Goal: Task Accomplishment & Management: Manage account settings

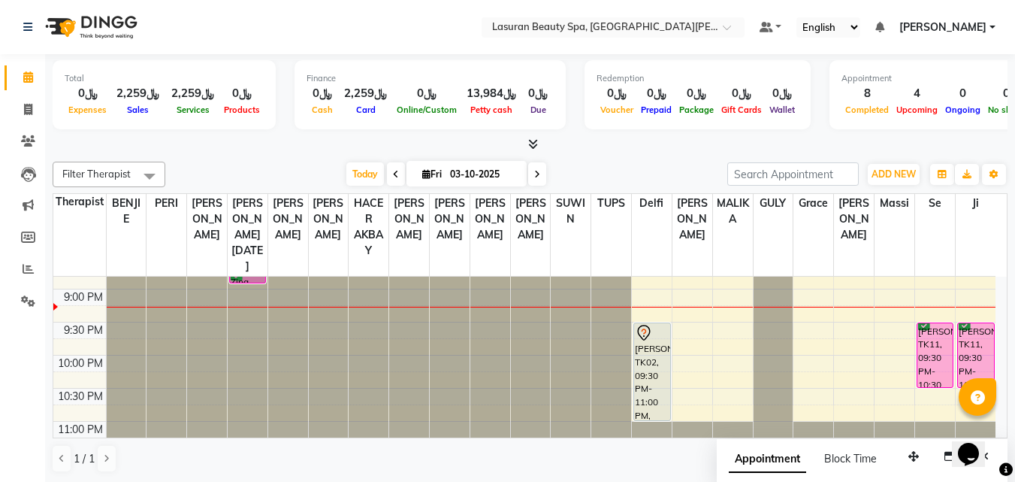
scroll to position [491, 0]
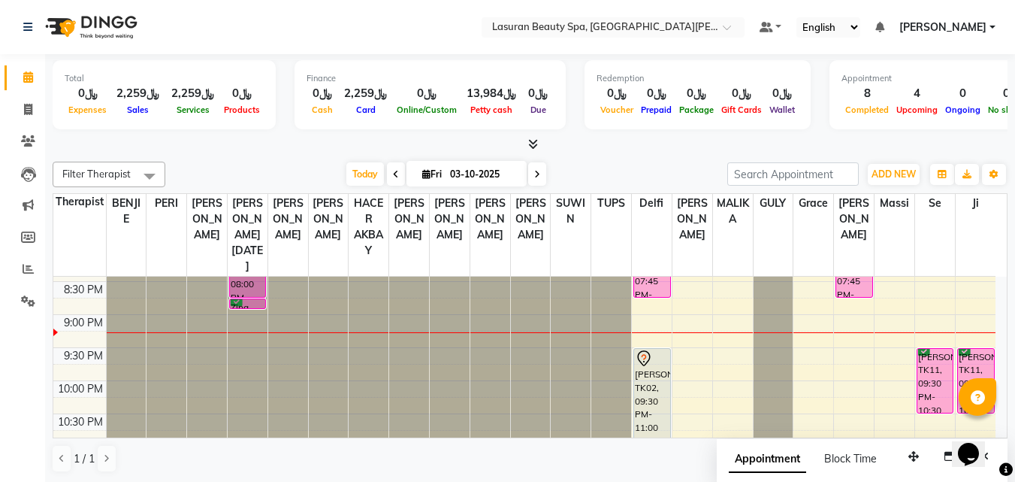
click at [928, 357] on div "[PERSON_NAME], TK11, 09:30 PM-10:30 PM, [PERSON_NAME] | جلسة تدليك [PERSON_NAME]" at bounding box center [936, 381] width 36 height 64
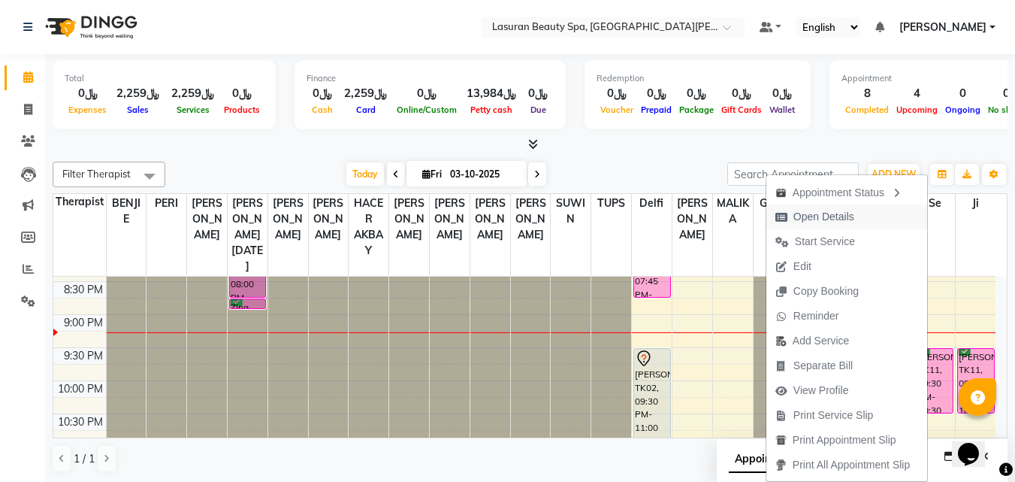
click at [875, 219] on button "Open Details" at bounding box center [847, 216] width 161 height 25
select select "6"
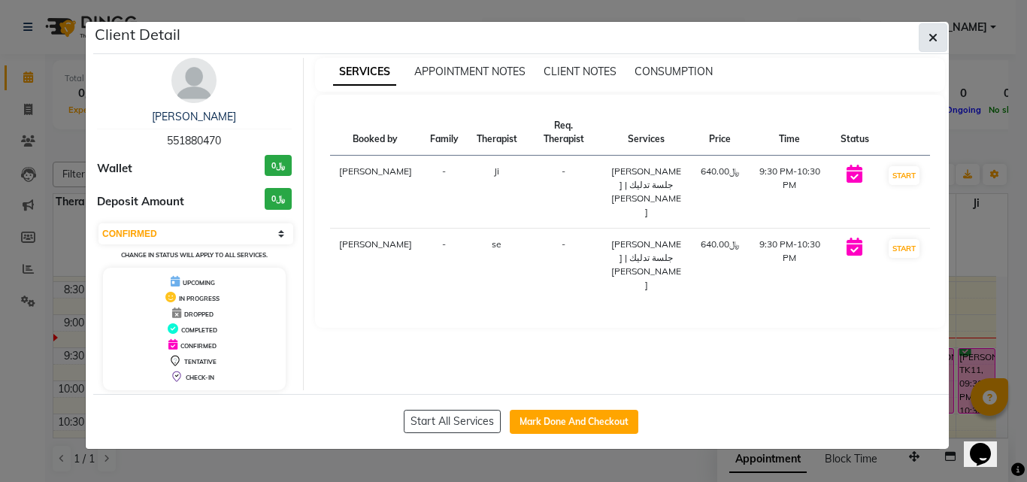
click at [924, 39] on button "button" at bounding box center [932, 37] width 29 height 29
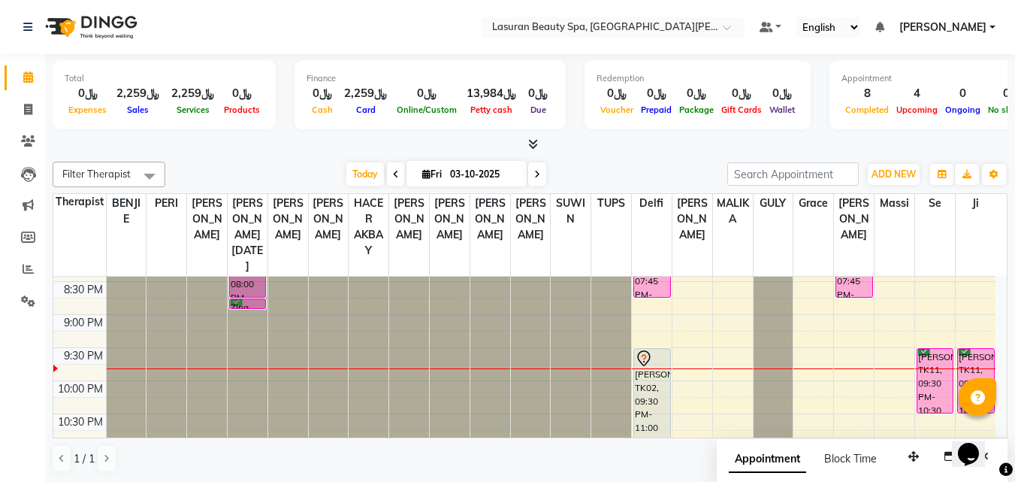
click at [537, 180] on span at bounding box center [537, 173] width 18 height 23
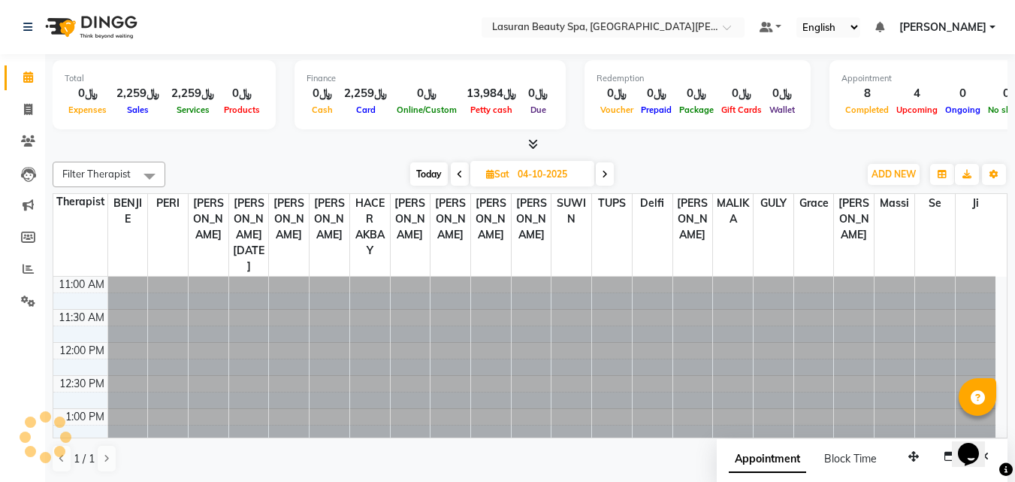
scroll to position [566, 0]
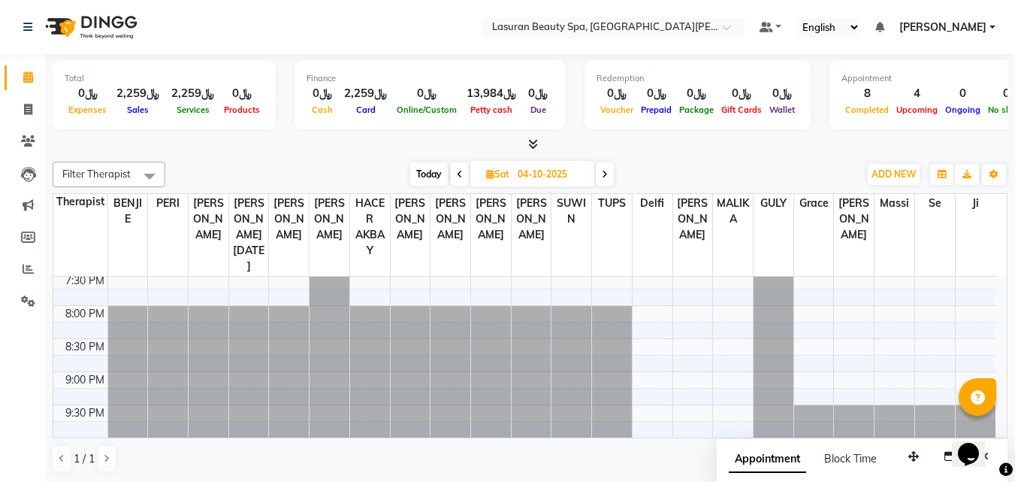
click at [608, 177] on icon at bounding box center [605, 174] width 6 height 9
type input "05-10-2025"
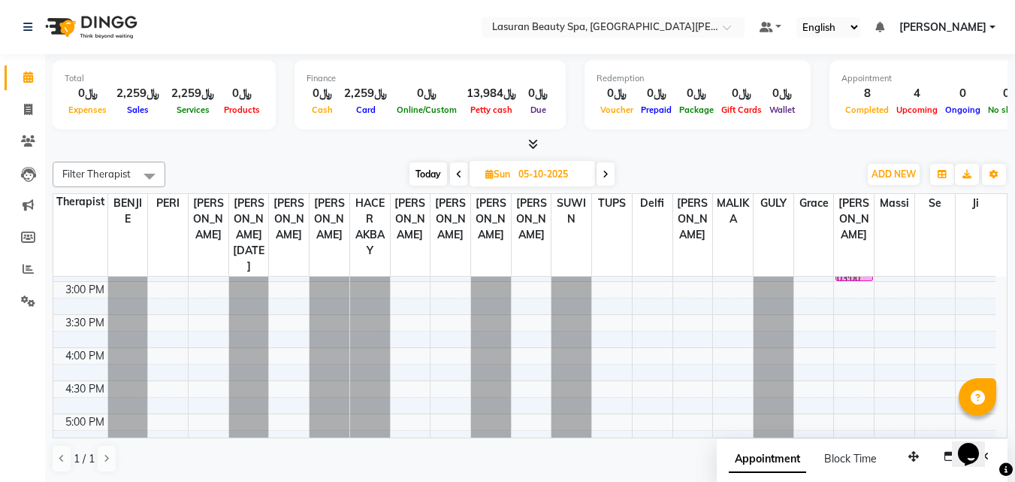
scroll to position [265, 0]
click at [23, 274] on icon at bounding box center [28, 268] width 11 height 11
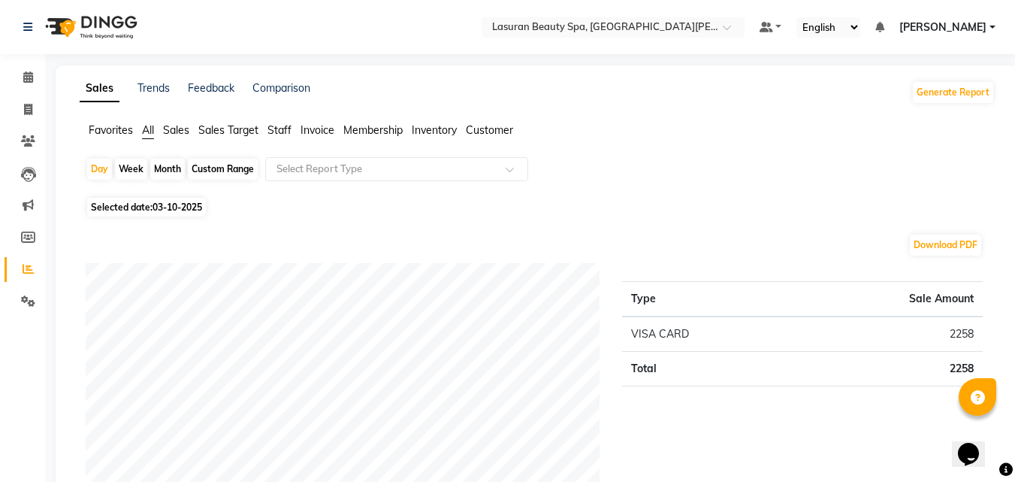
click at [149, 198] on span "Selected date: 03-10-2025" at bounding box center [146, 207] width 119 height 19
select select "10"
select select "2025"
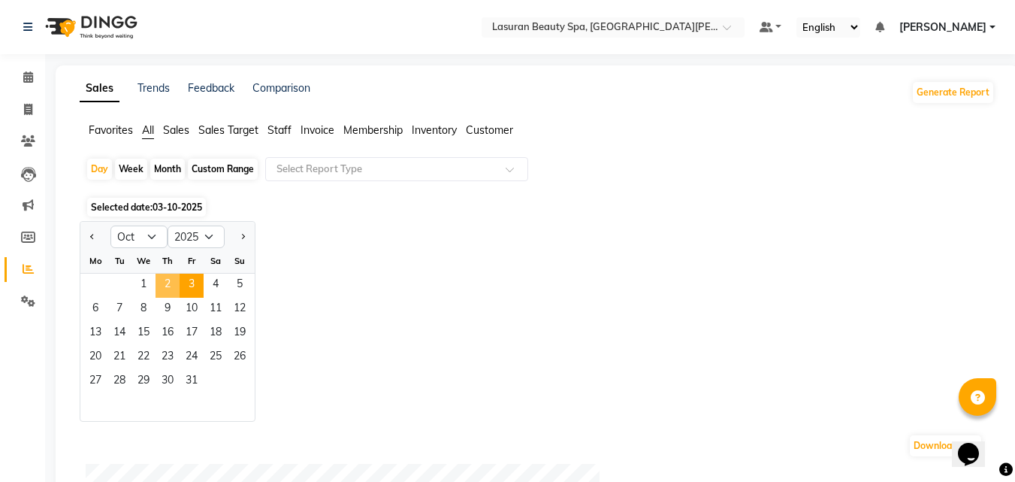
drag, startPoint x: 165, startPoint y: 286, endPoint x: 174, endPoint y: 293, distance: 10.7
click at [166, 286] on span "2" at bounding box center [168, 286] width 24 height 24
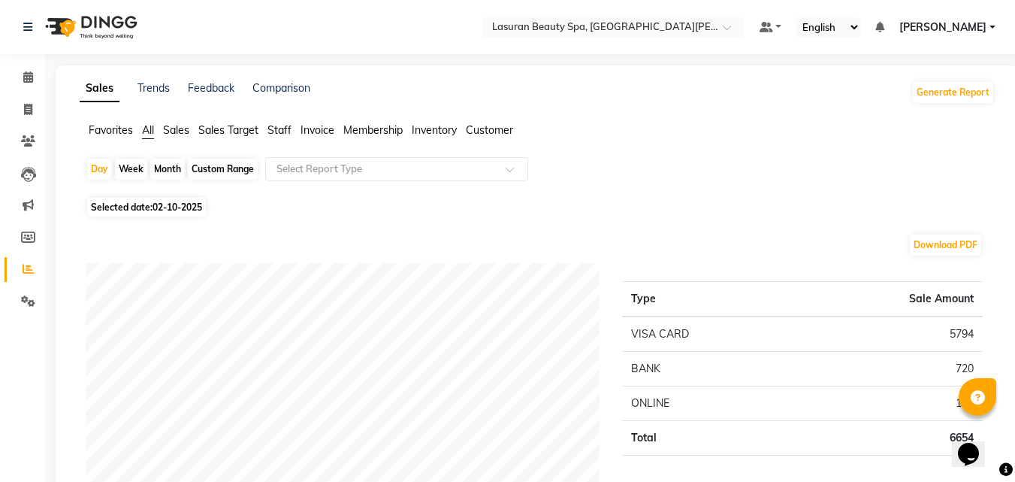
click at [161, 212] on span "02-10-2025" at bounding box center [178, 206] width 50 height 11
select select "10"
select select "2025"
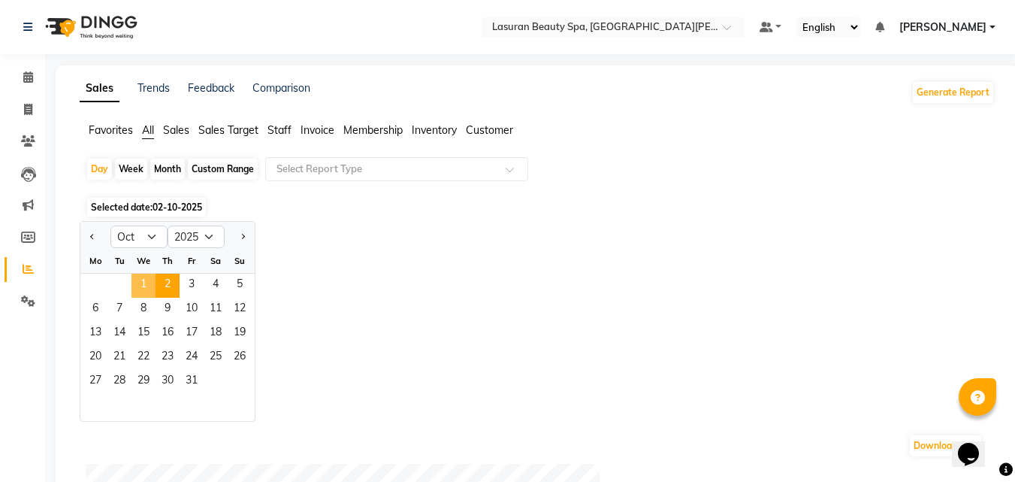
click at [135, 289] on span "1" at bounding box center [144, 286] width 24 height 24
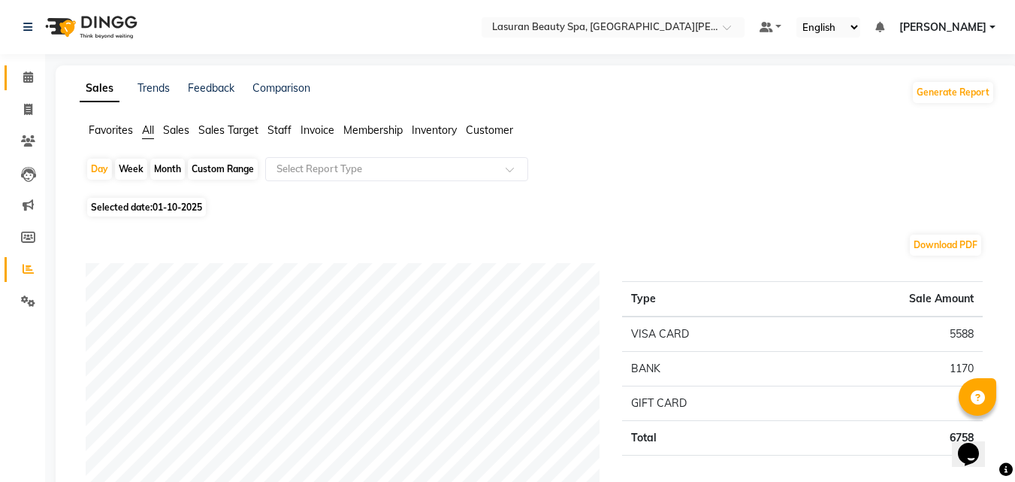
click at [29, 74] on icon at bounding box center [28, 76] width 10 height 11
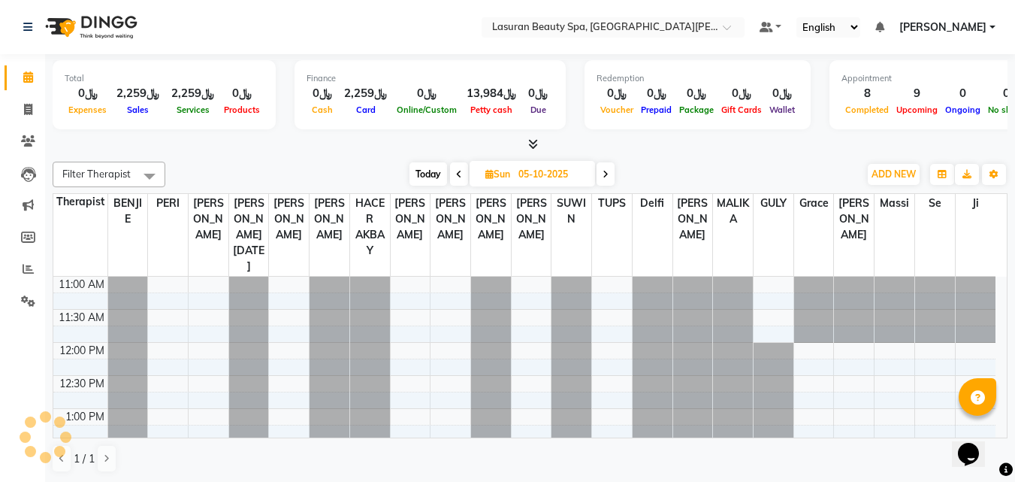
click at [424, 174] on span "Today" at bounding box center [429, 173] width 38 height 23
type input "03-10-2025"
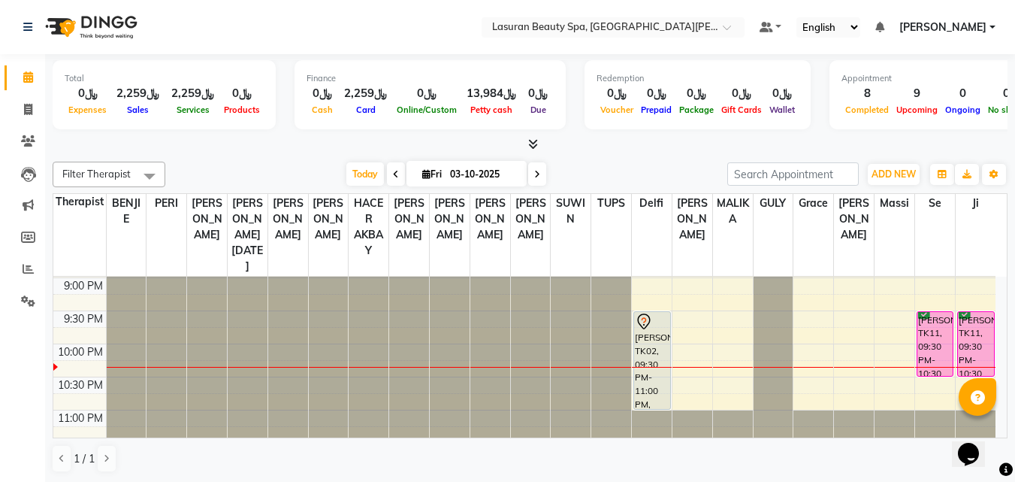
scroll to position [491, 0]
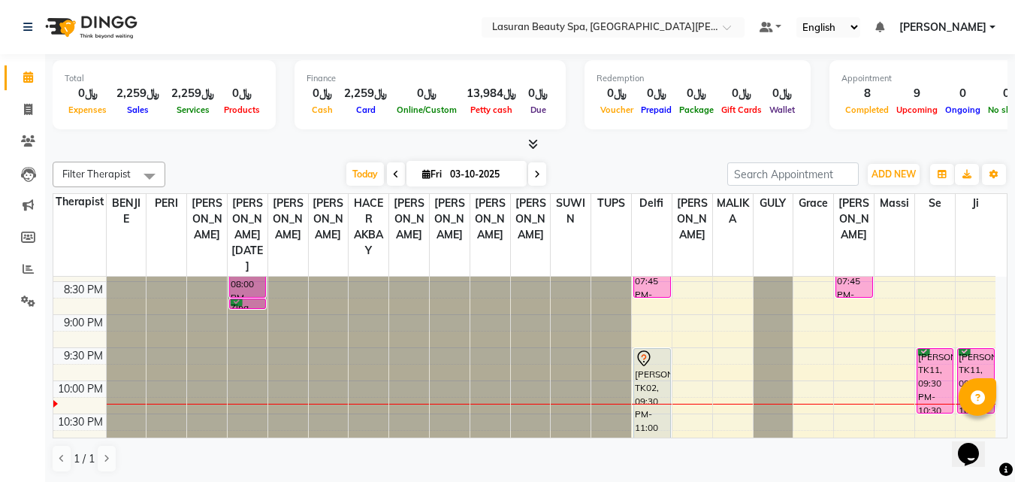
click at [925, 377] on div "[PERSON_NAME], TK11, 09:30 PM-10:30 PM, [PERSON_NAME] | جلسة تدليك [PERSON_NAME]" at bounding box center [936, 381] width 36 height 64
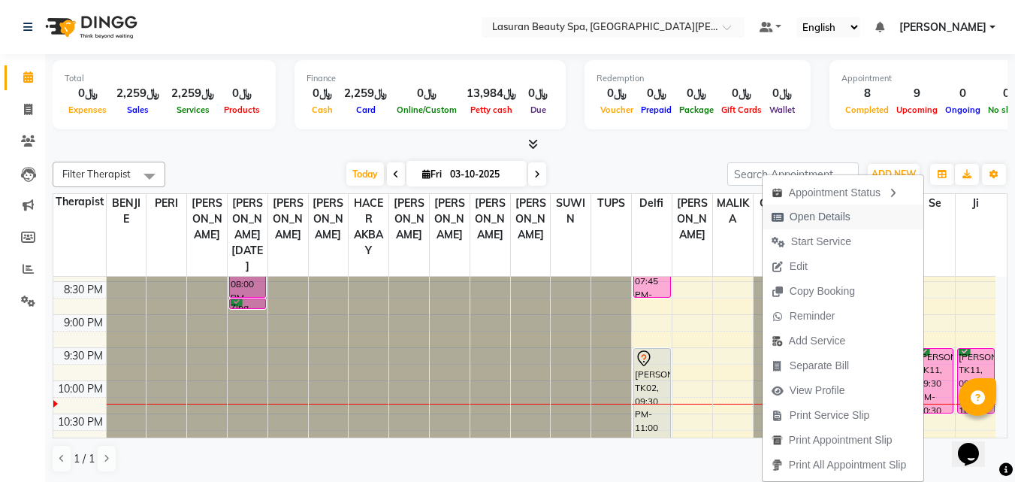
click at [809, 222] on span "Open Details" at bounding box center [820, 217] width 61 height 16
select select "6"
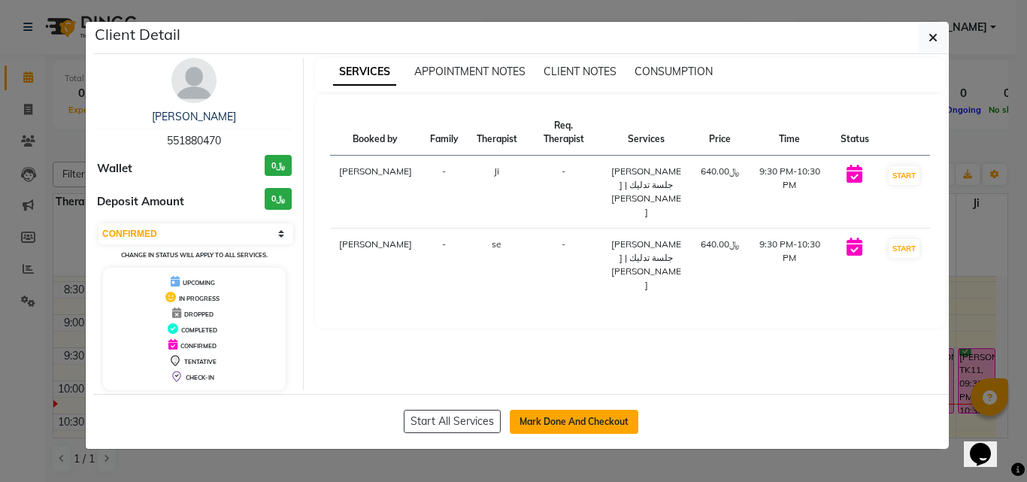
click at [549, 414] on button "Mark Done And Checkout" at bounding box center [574, 422] width 129 height 24
select select "service"
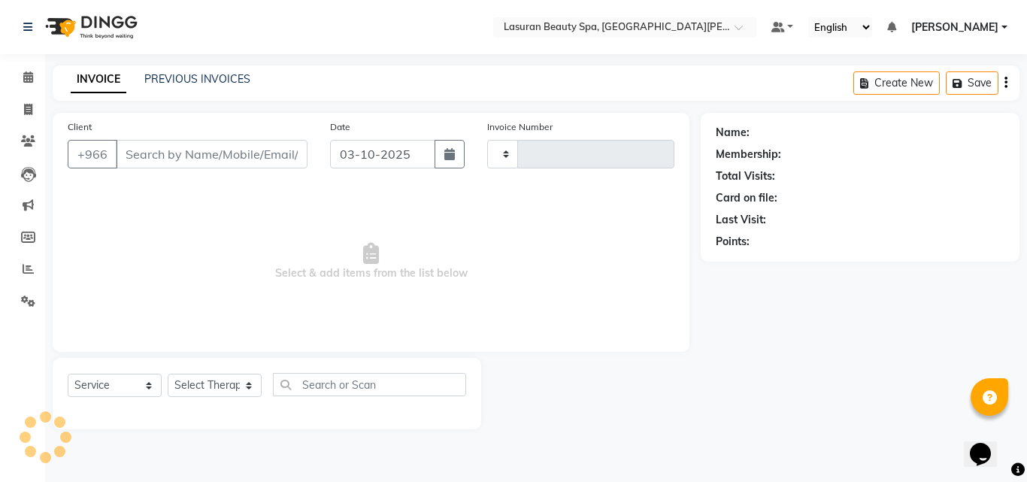
type input "1701"
select select "6941"
type input "551880470"
select select "91672"
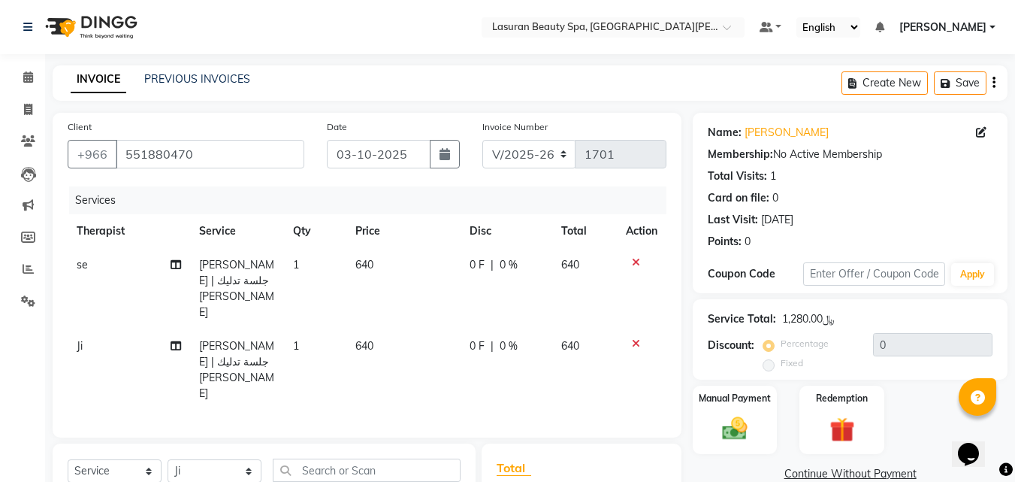
click at [635, 338] on icon at bounding box center [636, 343] width 8 height 11
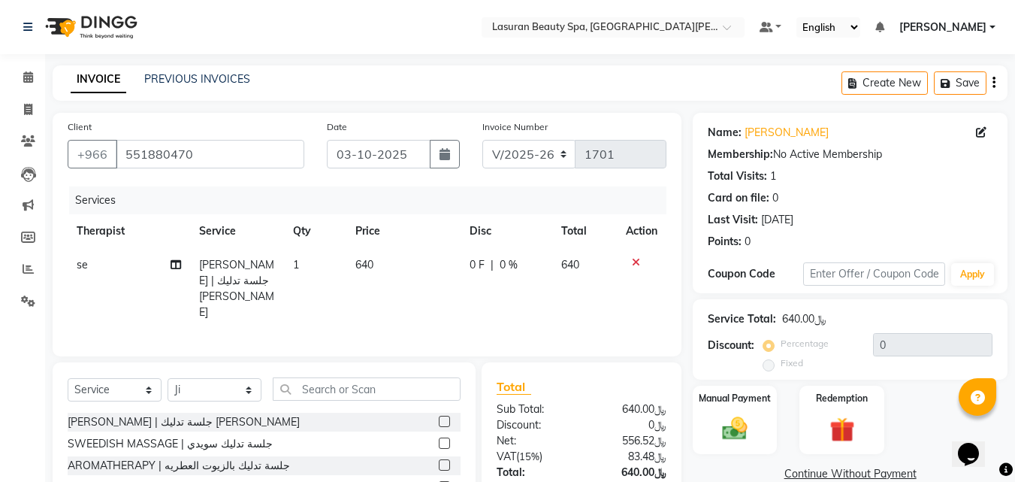
scroll to position [120, 0]
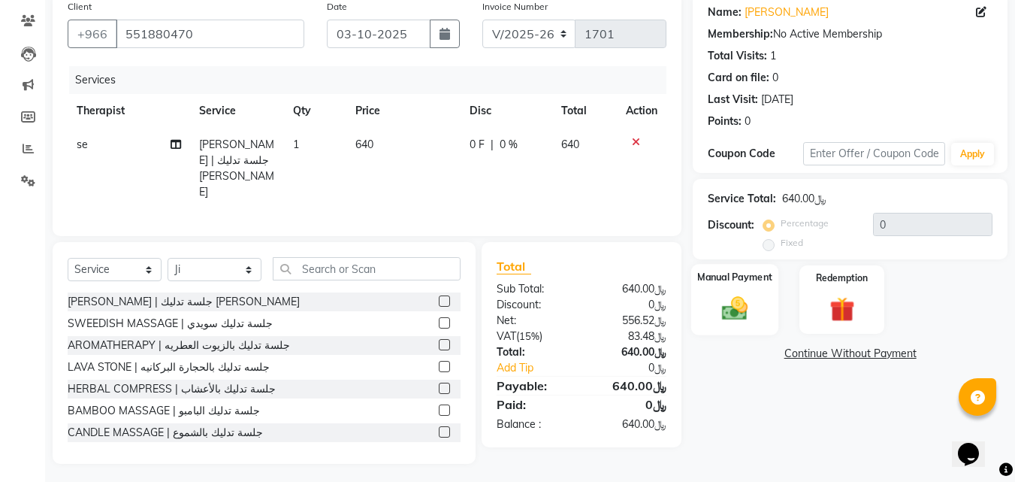
click at [764, 295] on div "Manual Payment" at bounding box center [735, 299] width 88 height 71
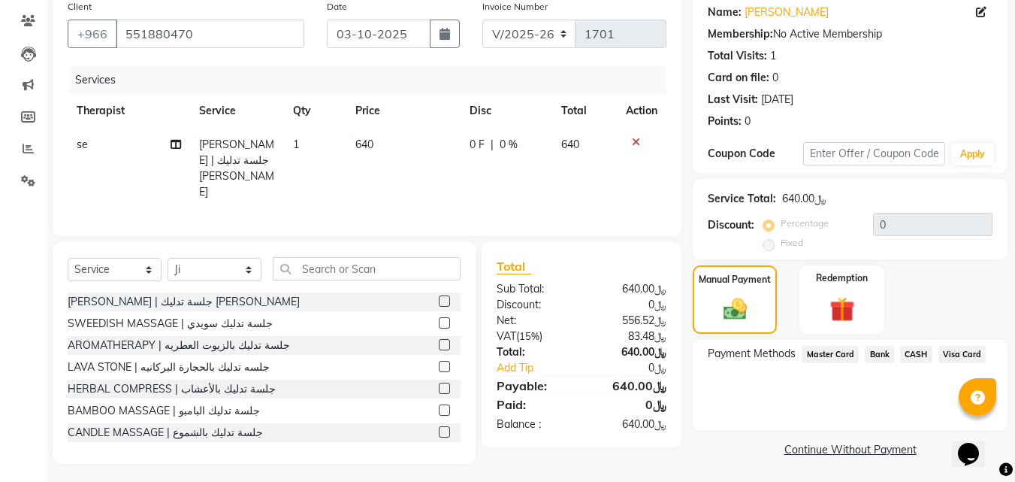
click at [962, 357] on span "Visa Card" at bounding box center [963, 354] width 48 height 17
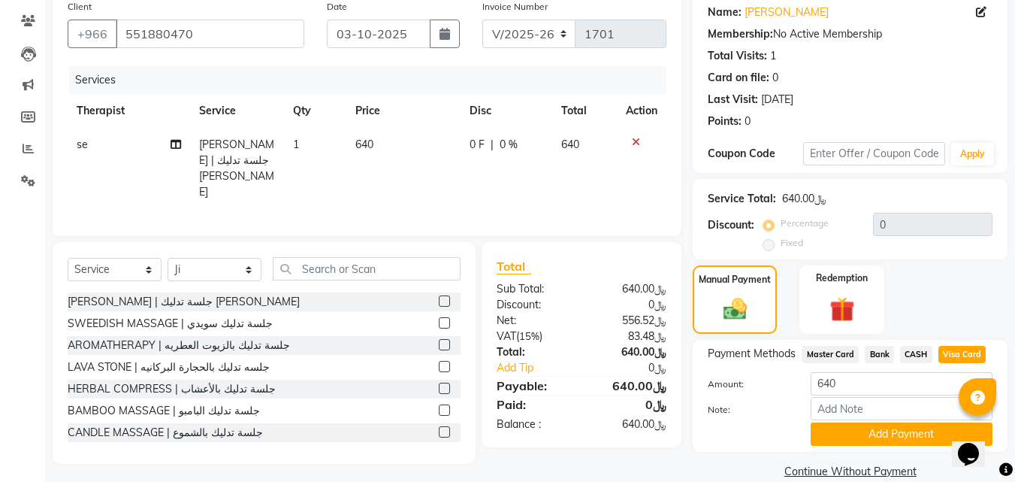
scroll to position [122, 0]
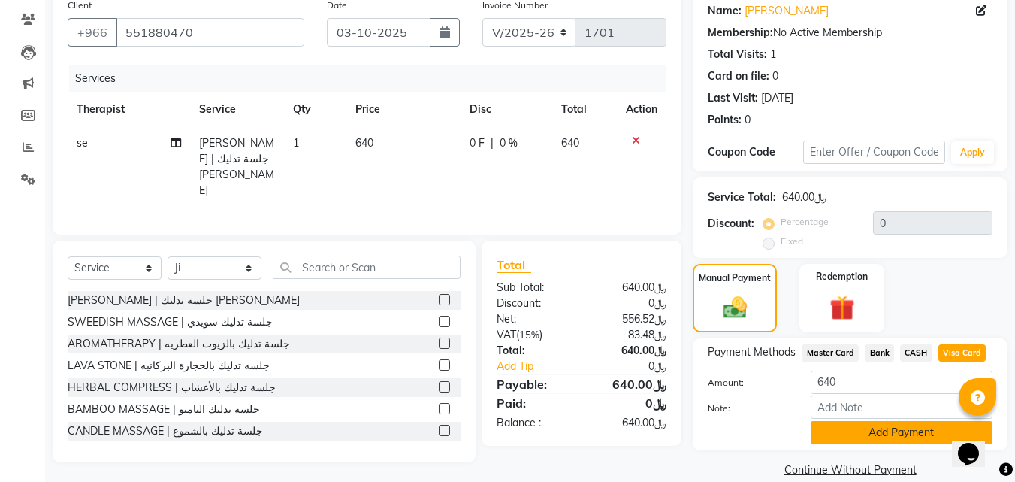
click at [913, 433] on button "Add Payment" at bounding box center [902, 432] width 182 height 23
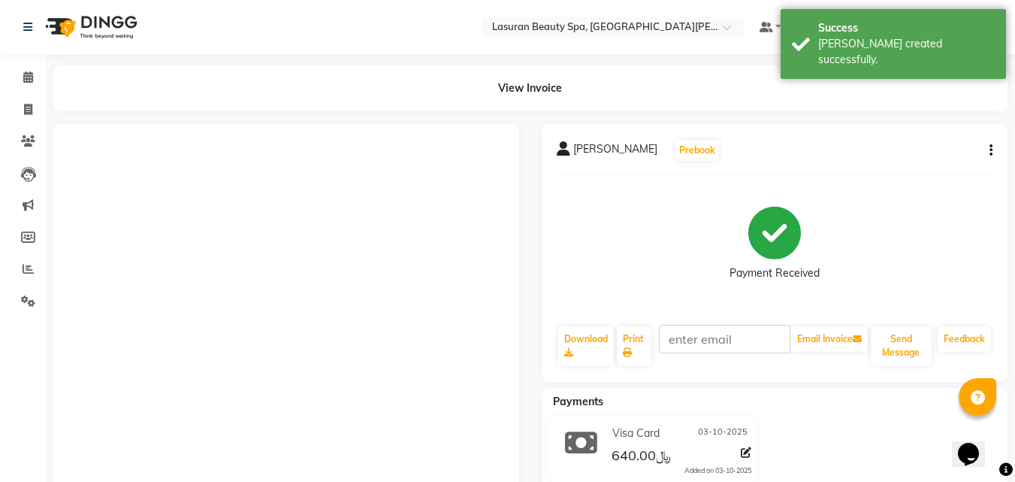
click at [653, 348] on div "Print" at bounding box center [635, 346] width 38 height 42
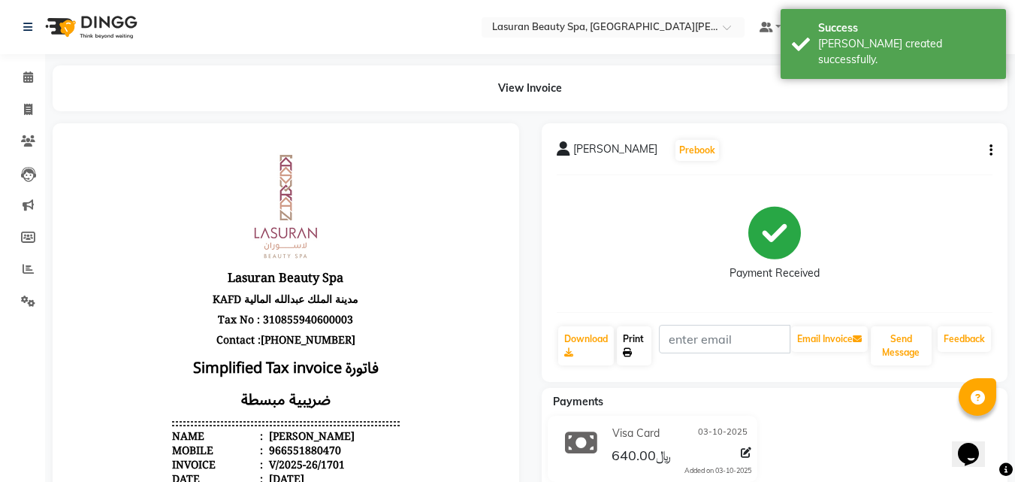
click at [639, 355] on link "Print" at bounding box center [634, 345] width 35 height 39
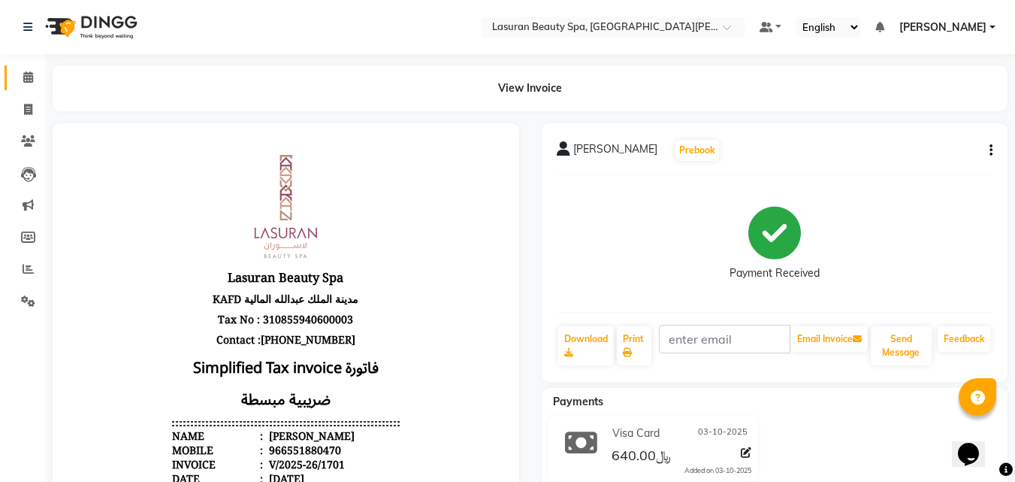
click at [28, 77] on icon at bounding box center [28, 76] width 10 height 11
